Goal: Information Seeking & Learning: Learn about a topic

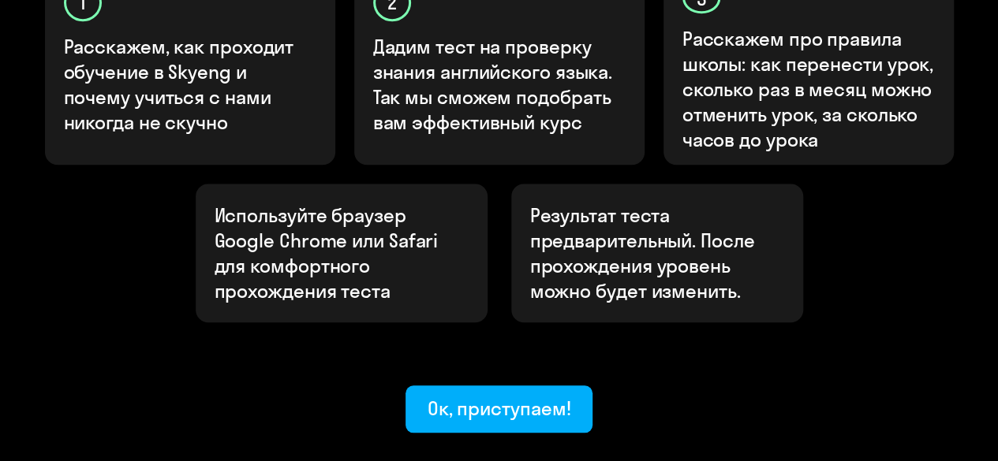
scroll to position [631, 0]
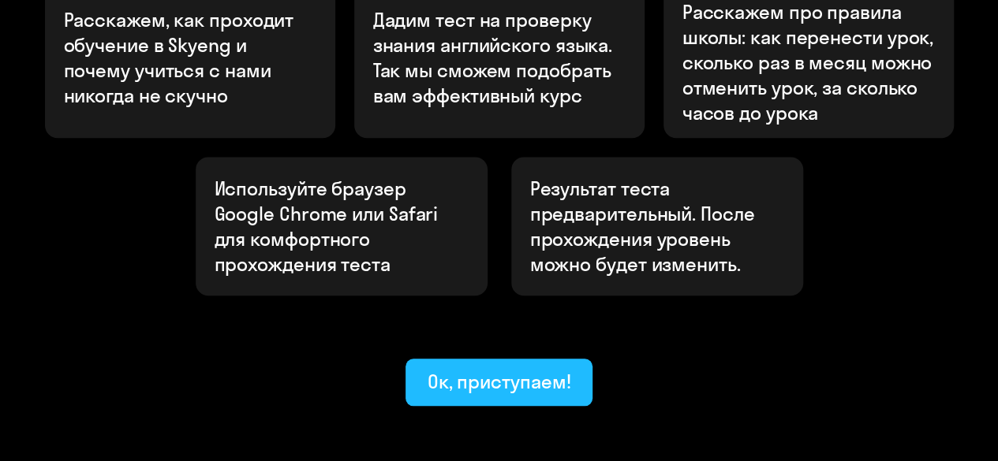
click at [505, 369] on div "Ок, приступаем!" at bounding box center [499, 381] width 144 height 25
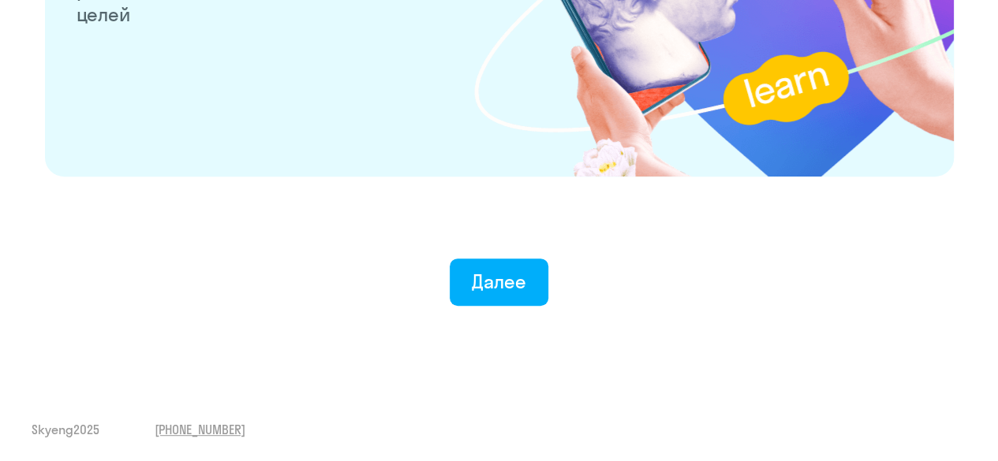
scroll to position [3194, 0]
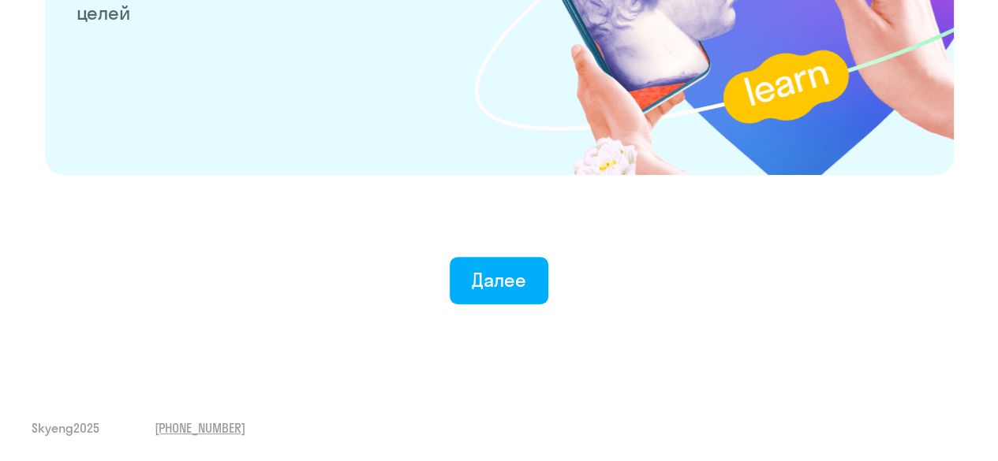
drag, startPoint x: 506, startPoint y: 283, endPoint x: 501, endPoint y: 289, distance: 8.4
click at [506, 283] on div "Далее" at bounding box center [499, 279] width 54 height 25
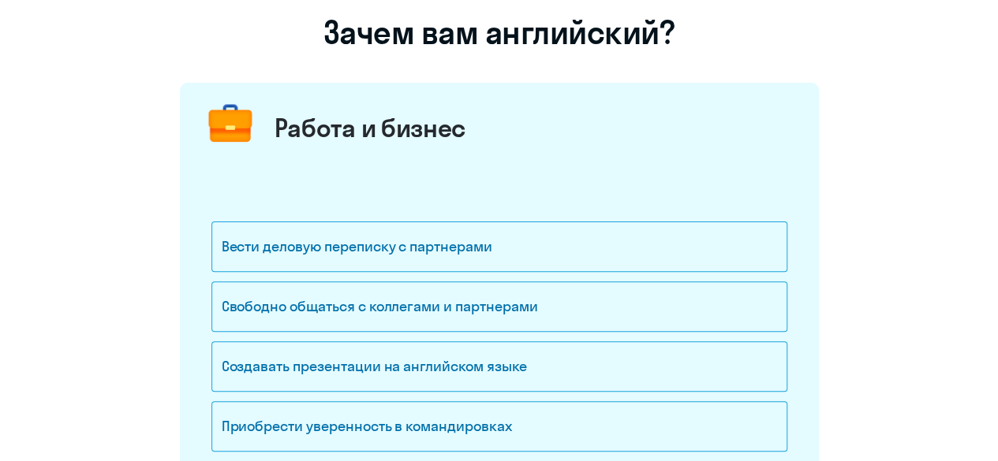
scroll to position [158, 0]
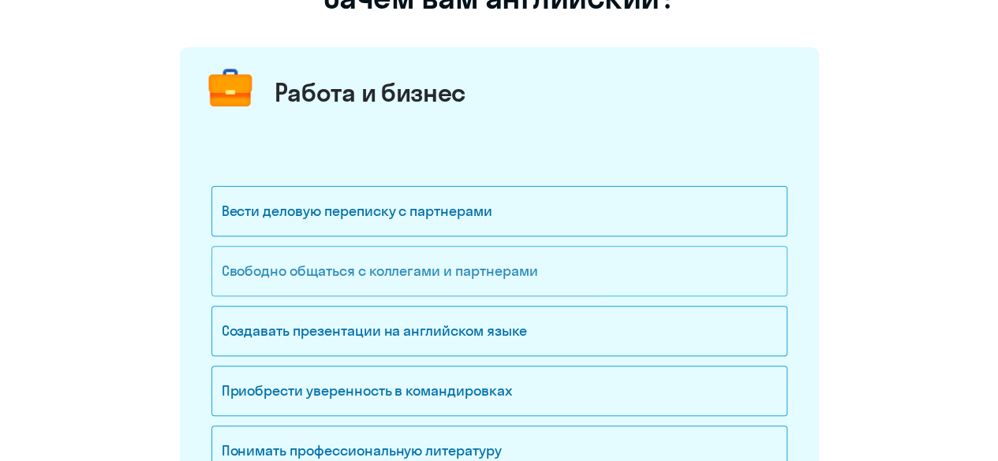
click at [563, 278] on div "Свободно общаться с коллегами и партнерами" at bounding box center [499, 271] width 576 height 50
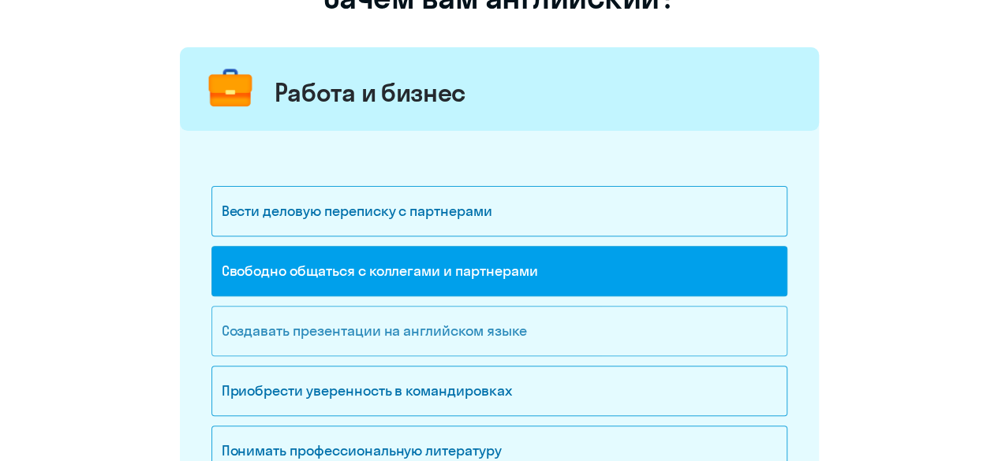
click at [514, 330] on div "Создавать презентации на английском языке" at bounding box center [499, 331] width 576 height 50
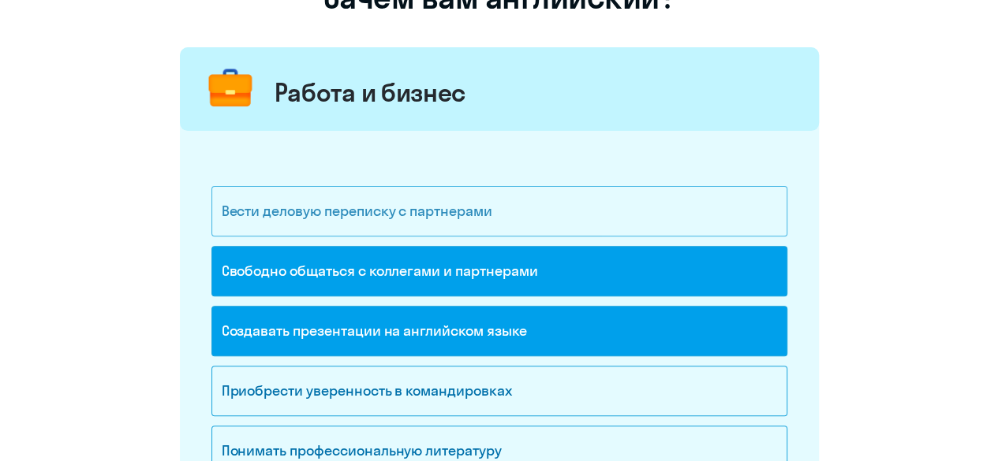
click at [543, 212] on div "Вести деловую переписку с партнерами" at bounding box center [499, 211] width 576 height 50
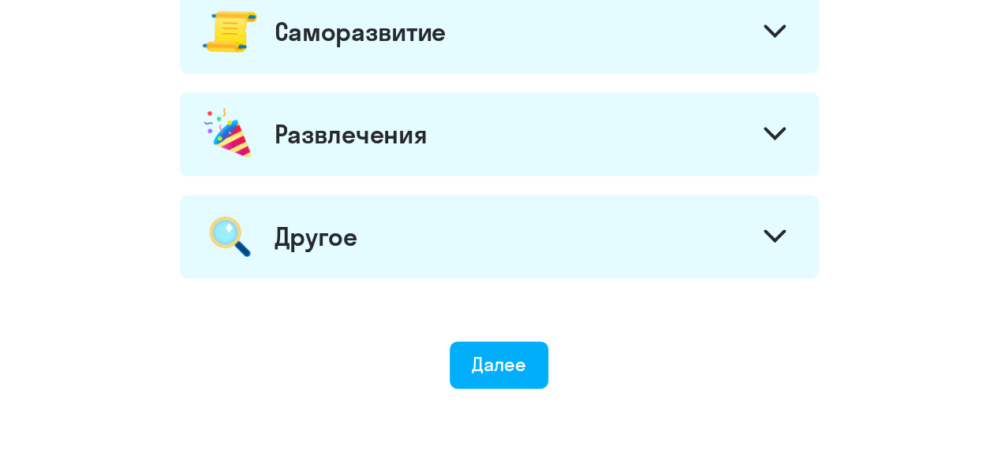
scroll to position [1039, 0]
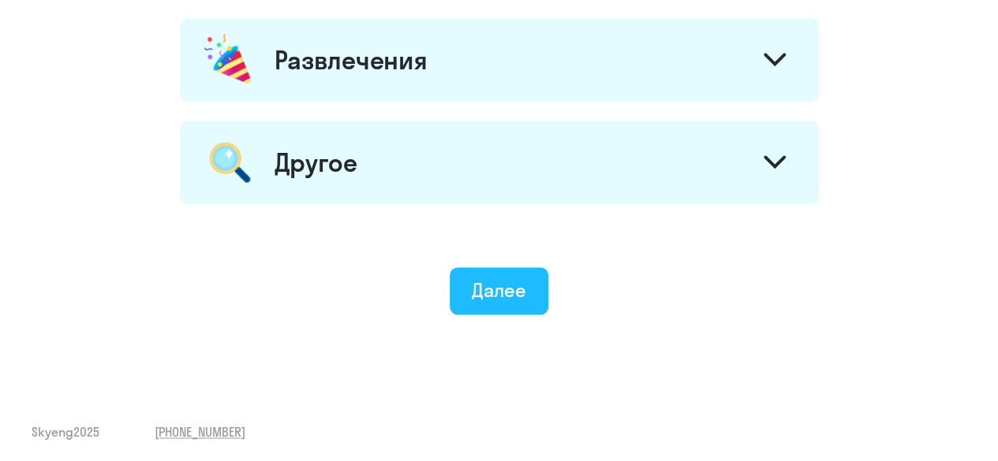
click at [513, 290] on div "Далее" at bounding box center [499, 290] width 54 height 25
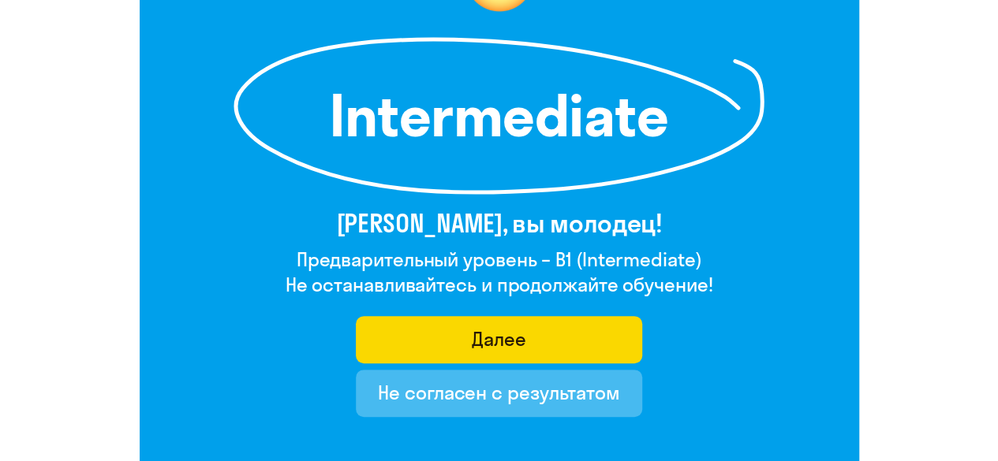
scroll to position [237, 0]
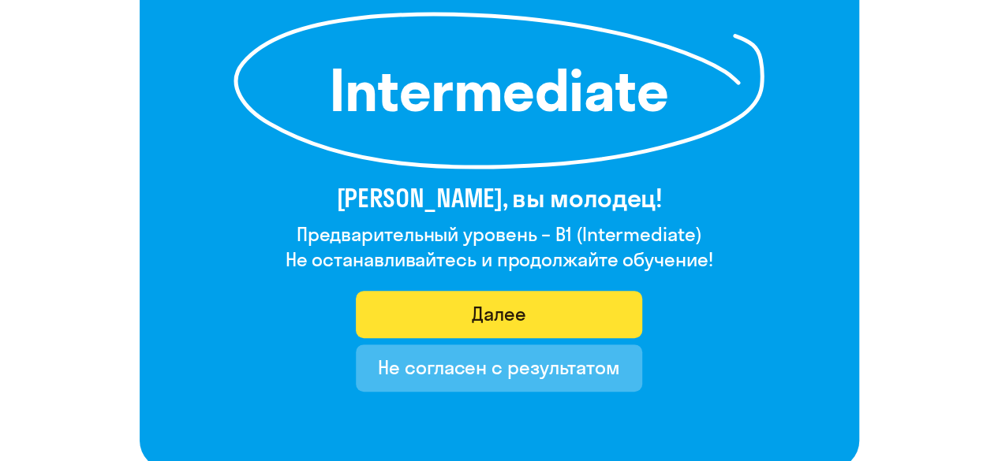
click at [486, 319] on div "Далее" at bounding box center [499, 313] width 54 height 25
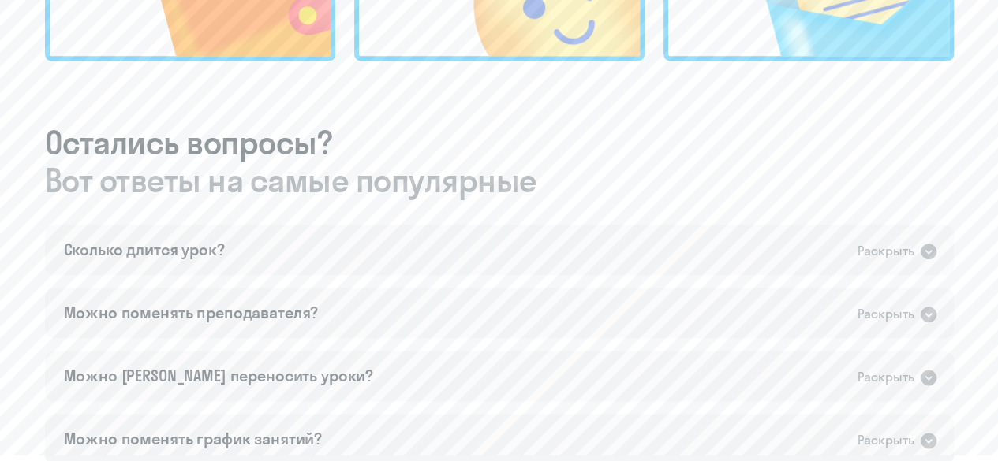
scroll to position [867, 0]
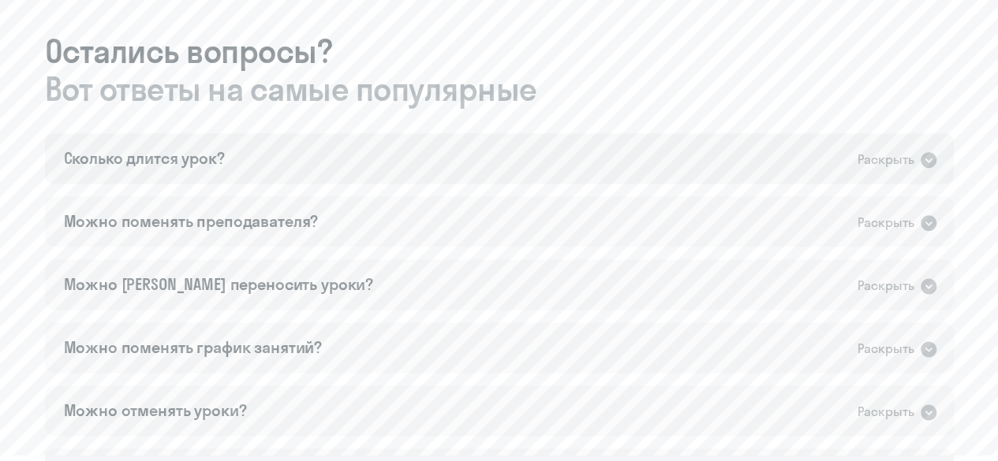
click at [926, 157] on icon at bounding box center [928, 160] width 16 height 16
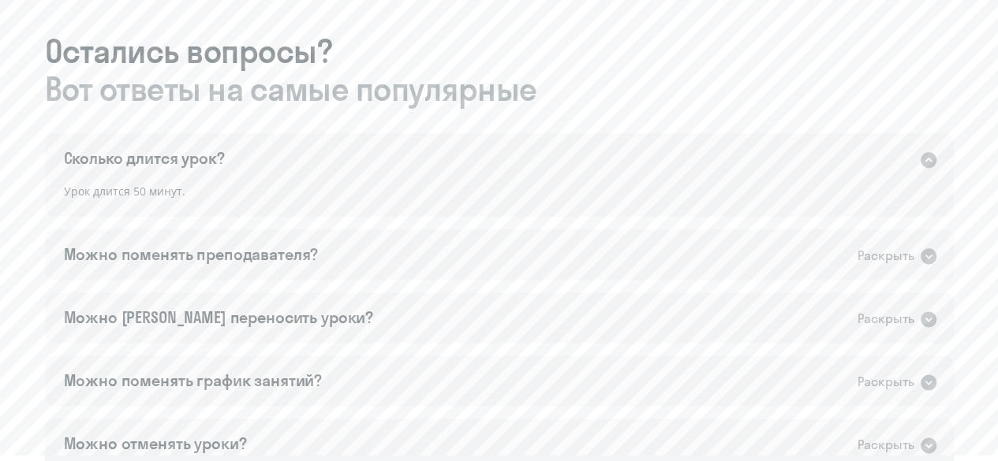
click at [925, 156] on icon at bounding box center [928, 160] width 16 height 16
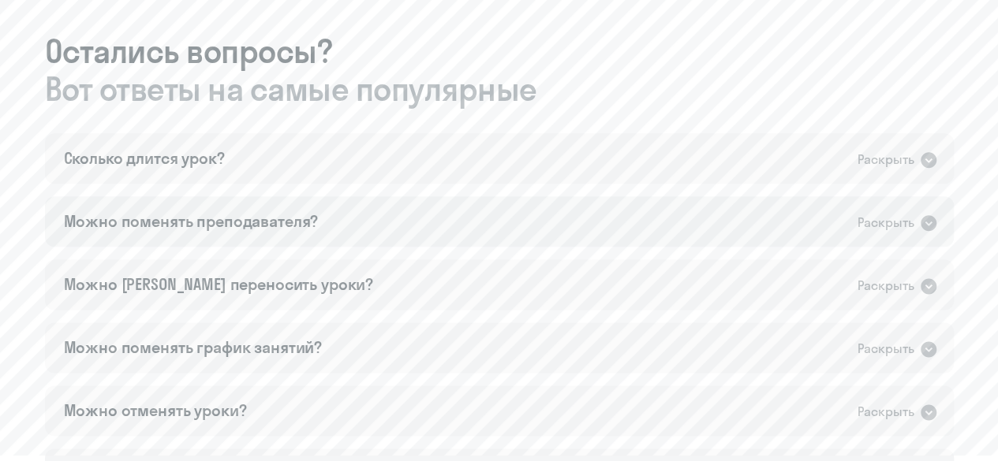
click at [927, 225] on icon at bounding box center [928, 223] width 19 height 19
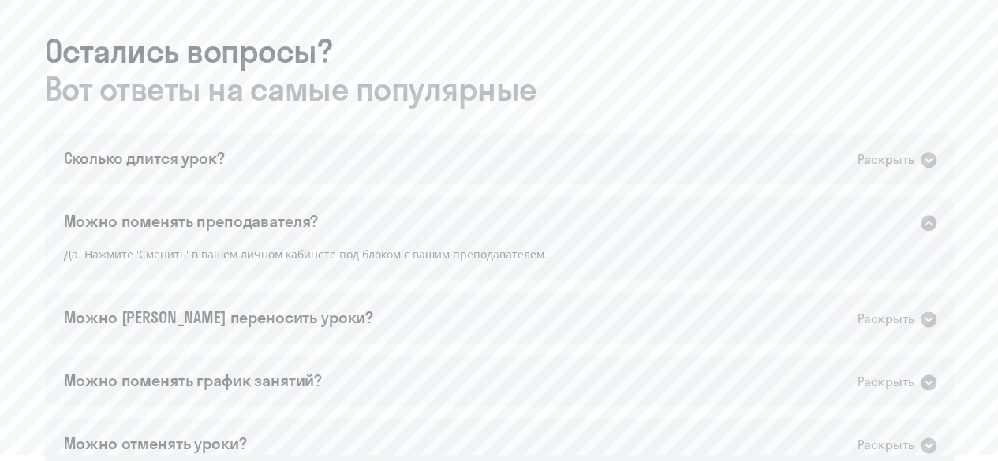
click at [927, 225] on icon at bounding box center [928, 223] width 16 height 16
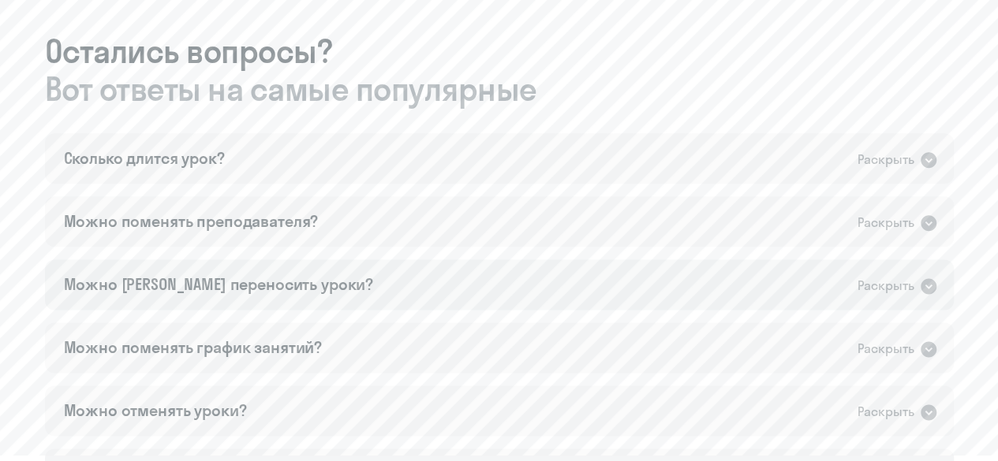
click at [929, 285] on icon at bounding box center [928, 286] width 19 height 19
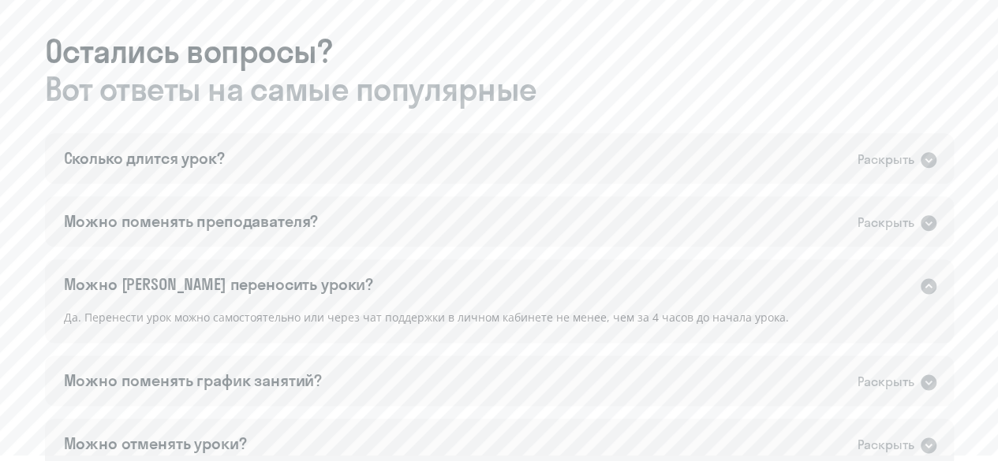
click at [929, 285] on icon at bounding box center [928, 286] width 19 height 19
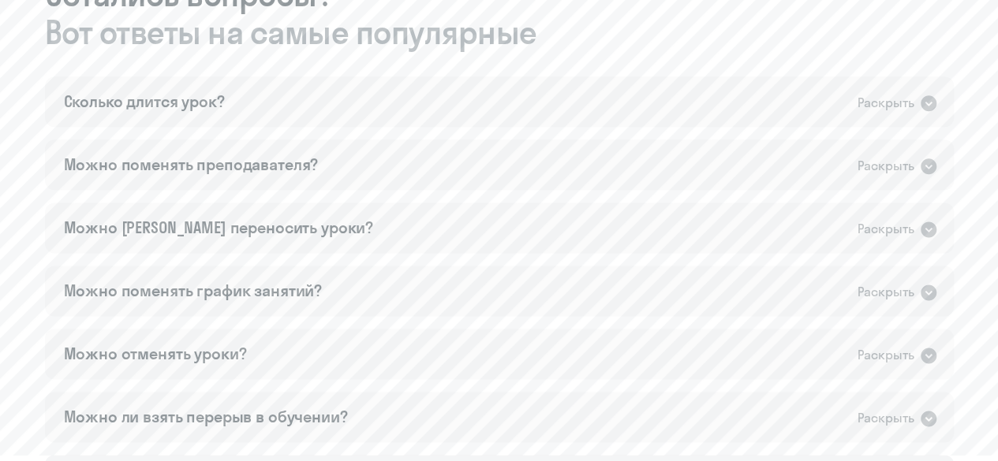
scroll to position [946, 0]
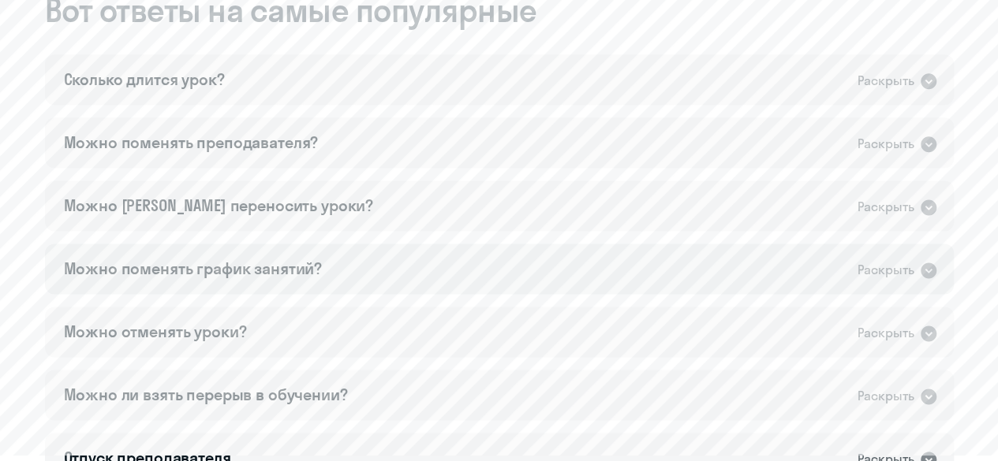
click at [930, 270] on icon at bounding box center [928, 270] width 19 height 19
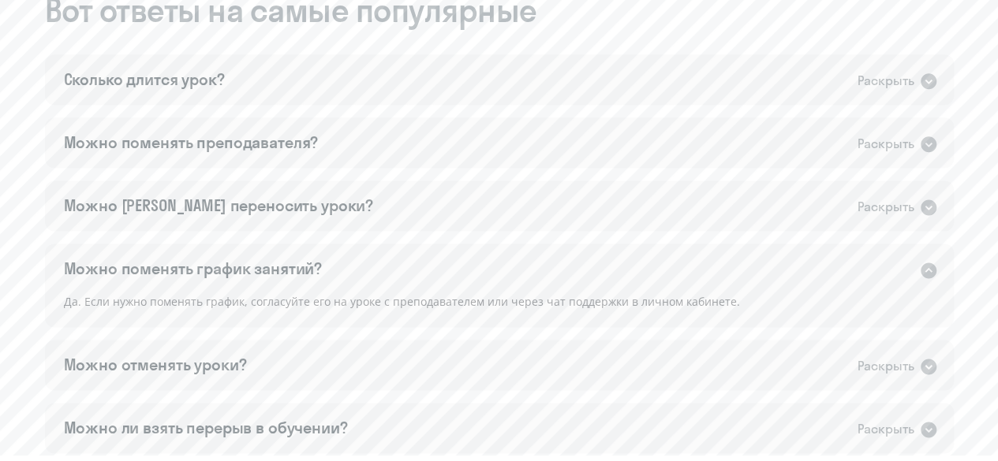
click at [930, 270] on icon at bounding box center [928, 271] width 16 height 16
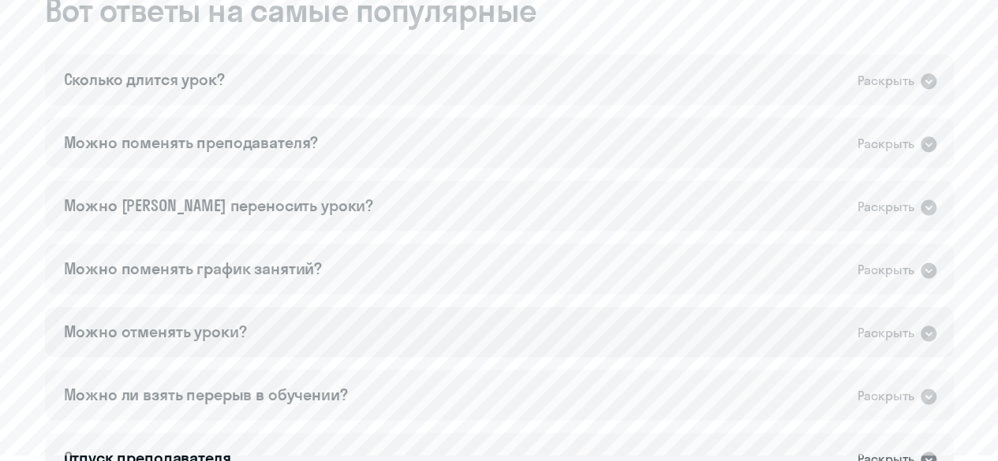
click at [934, 332] on icon at bounding box center [928, 334] width 16 height 16
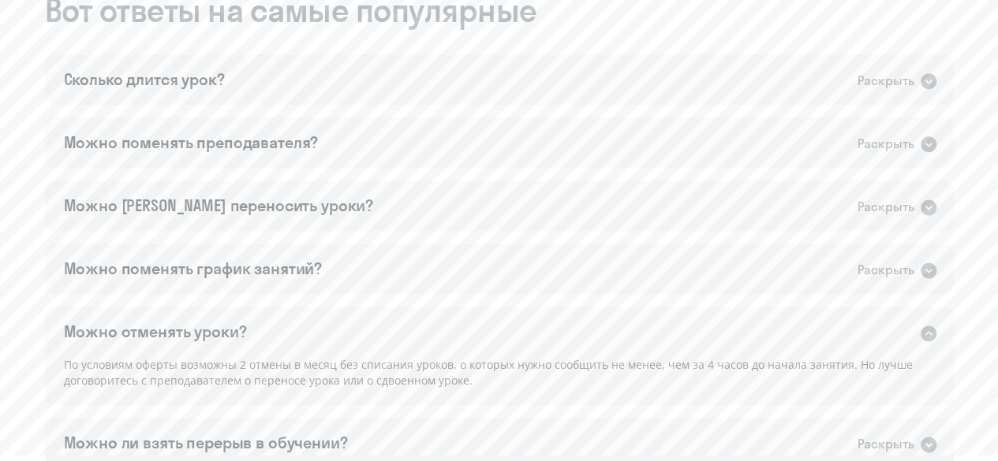
click at [934, 332] on icon at bounding box center [928, 334] width 16 height 16
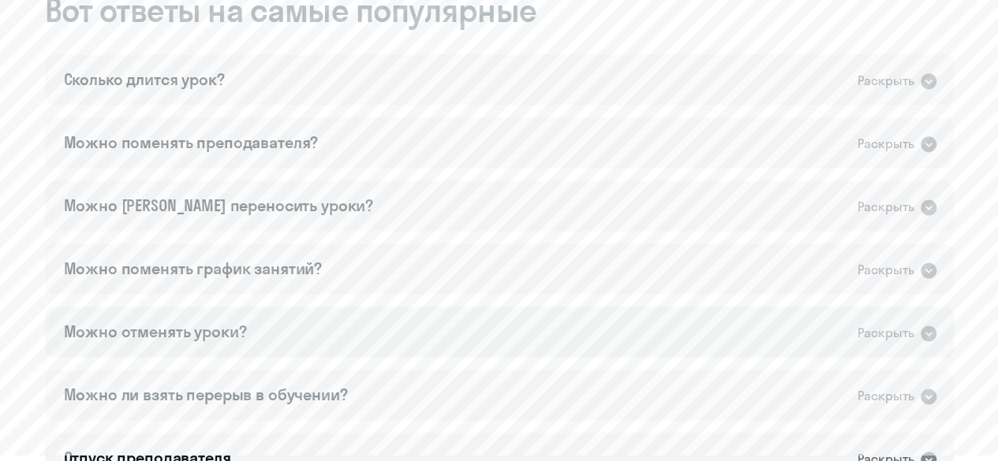
scroll to position [1025, 0]
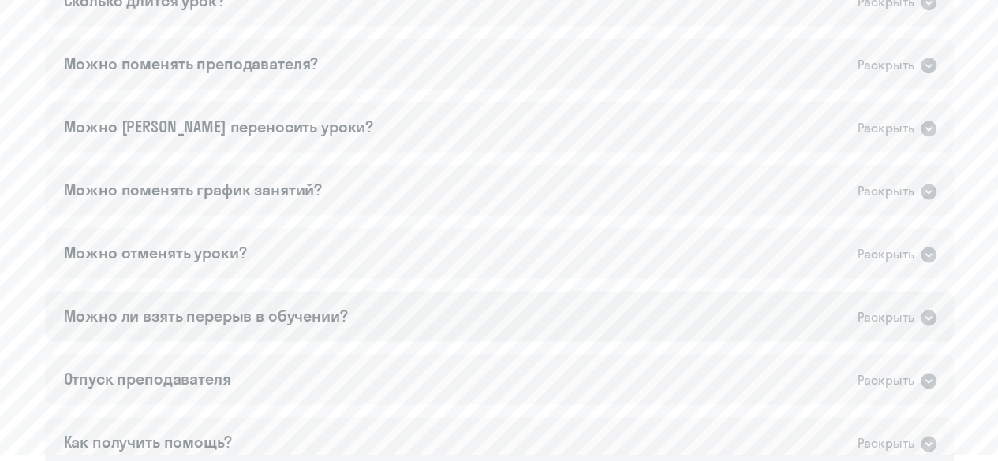
click at [921, 315] on icon at bounding box center [928, 318] width 16 height 16
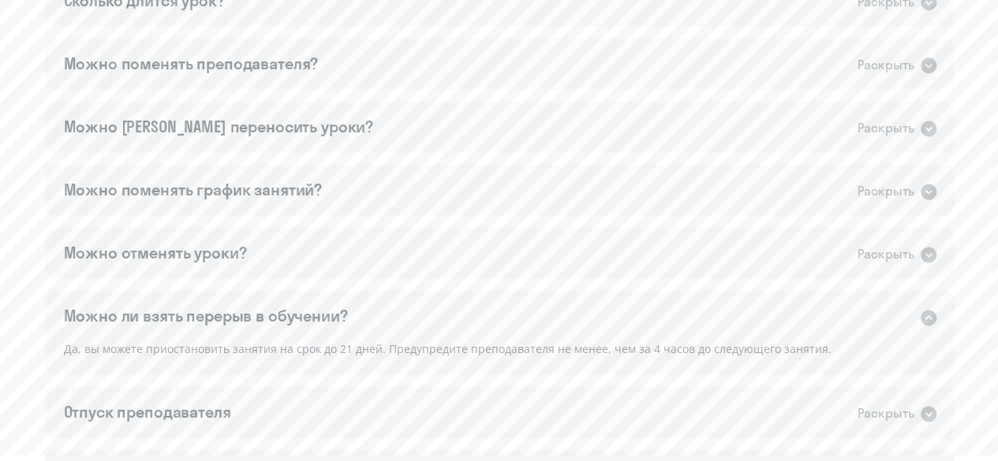
click at [923, 315] on icon at bounding box center [928, 318] width 16 height 16
